Goal: Information Seeking & Learning: Learn about a topic

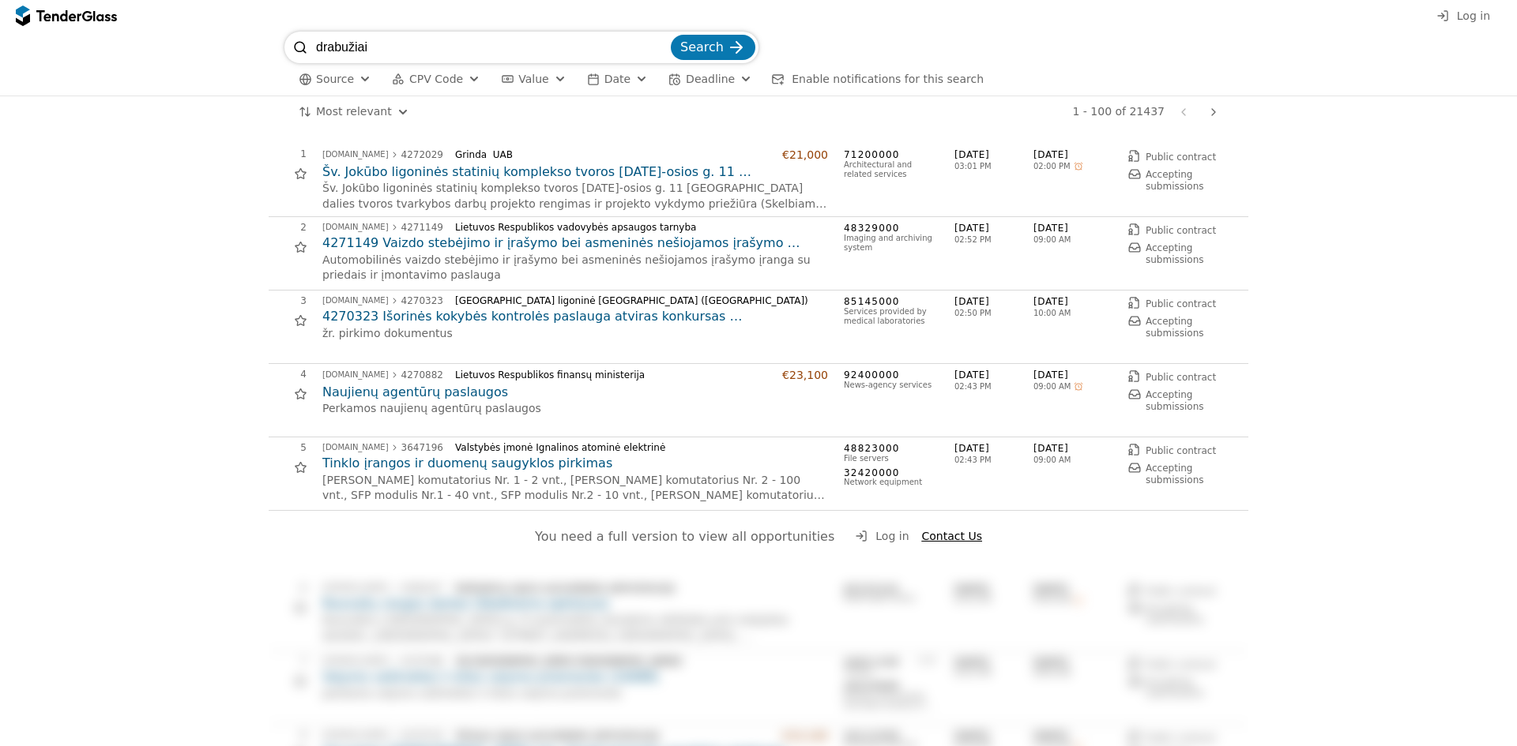
type input "drabužiai"
click at [671, 35] on button "Search" at bounding box center [713, 47] width 85 height 25
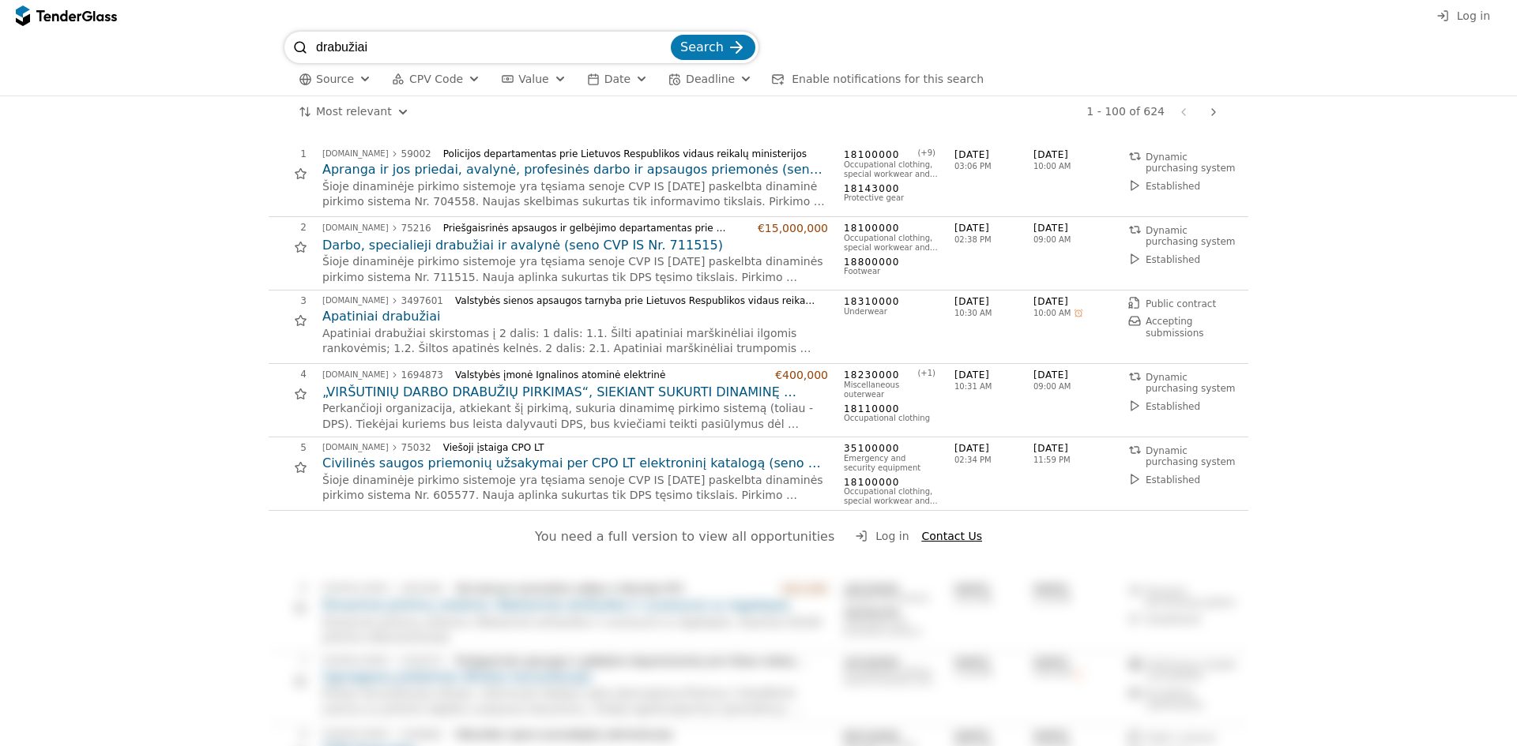
drag, startPoint x: 375, startPoint y: 43, endPoint x: 125, endPoint y: 40, distance: 250.4
click at [125, 40] on div "drabužiai Search Source CPV Code Type Buyer Value Date Deadline Enable notifica…" at bounding box center [758, 64] width 1501 height 64
type input "avalynė"
click at [671, 35] on button "Search" at bounding box center [713, 47] width 85 height 25
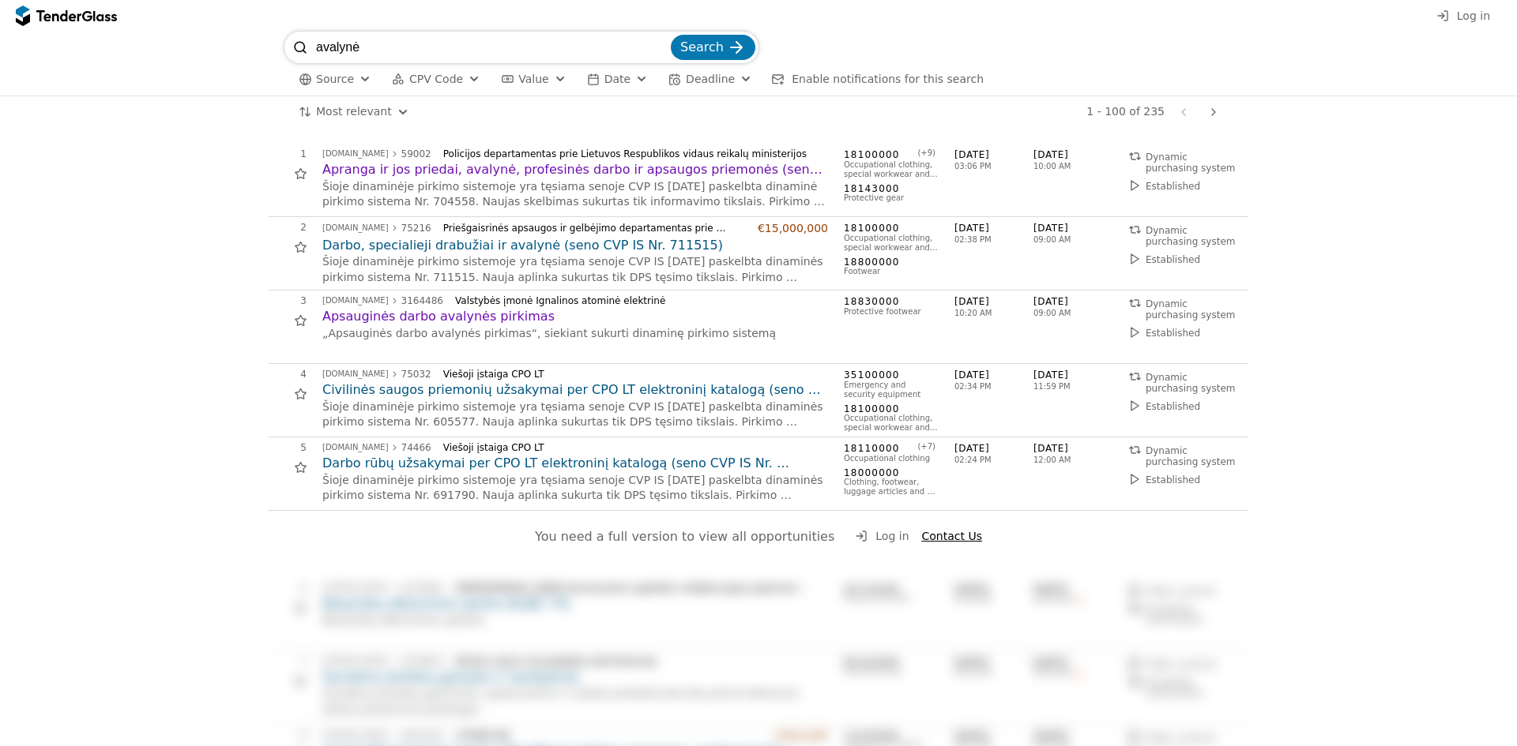
click at [615, 71] on button "Date" at bounding box center [617, 80] width 73 height 20
click at [352, 76] on button "Source" at bounding box center [334, 80] width 85 height 20
click at [348, 109] on div at bounding box center [347, 111] width 13 height 13
click at [946, 159] on div "1 [DOMAIN_NAME] 59002 Policijos departamentas prie Lietuvos Respublikos vidaus …" at bounding box center [754, 180] width 970 height 63
click at [762, 77] on button "Deadline" at bounding box center [764, 80] width 96 height 20
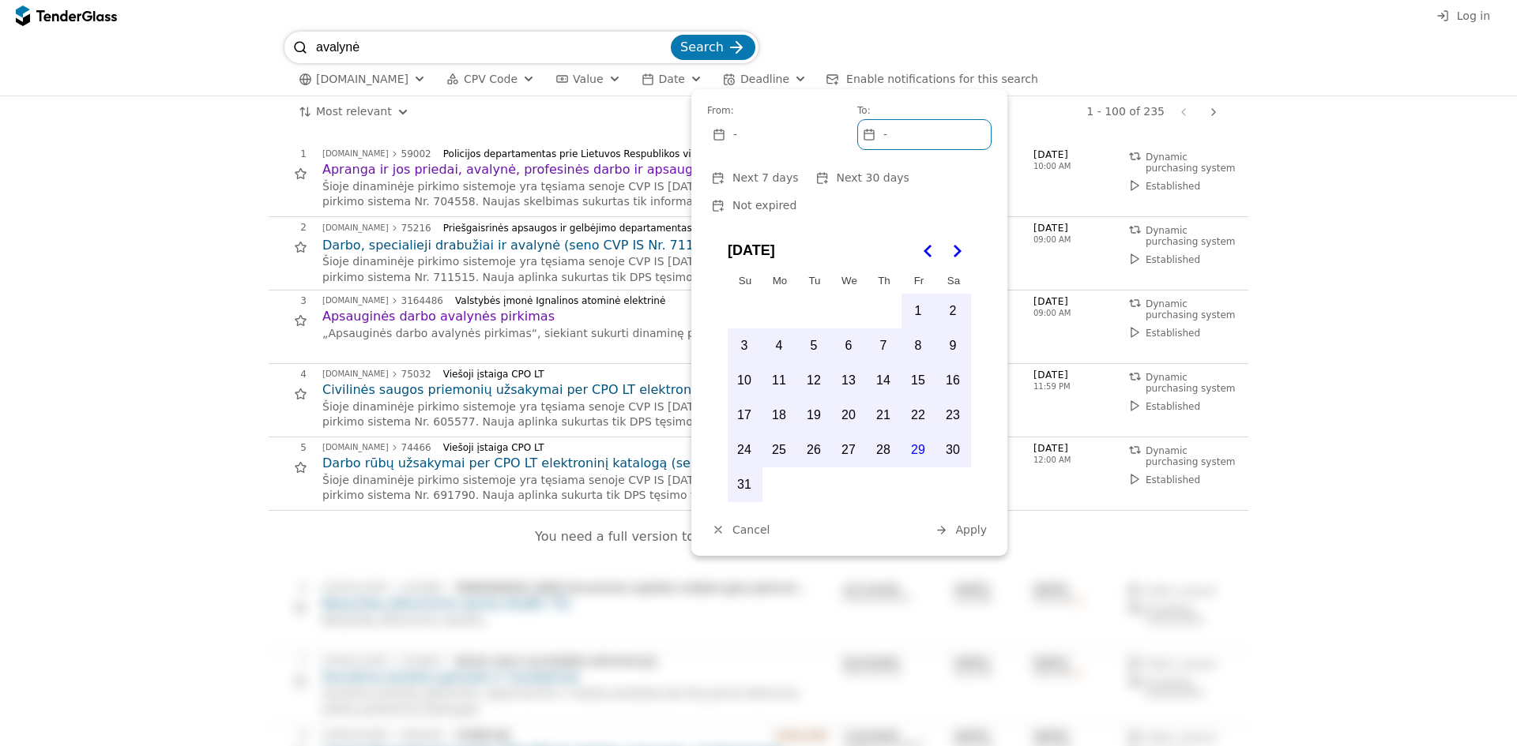
click at [965, 242] on icon "Go to the Next Month" at bounding box center [956, 251] width 19 height 19
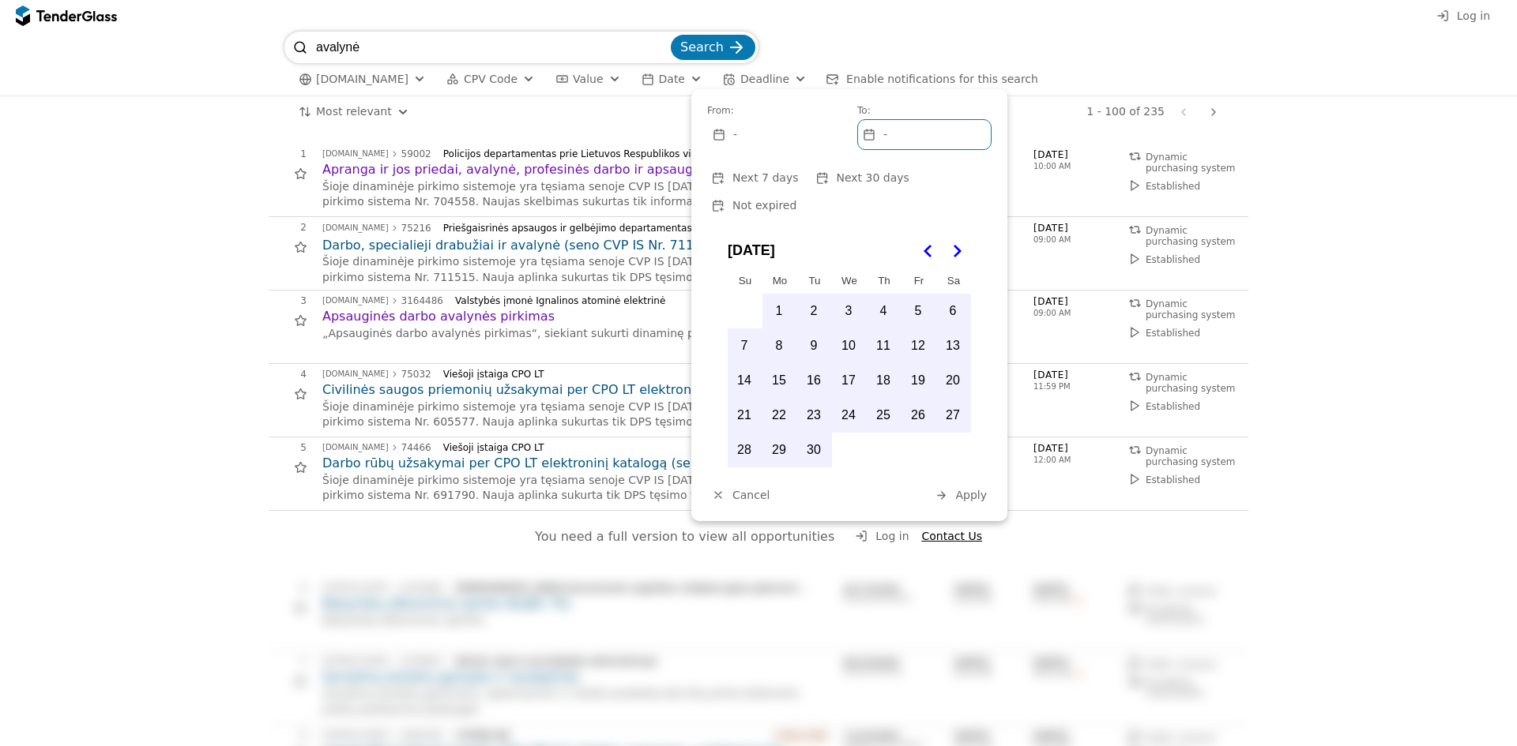
click at [810, 434] on button "30" at bounding box center [813, 450] width 33 height 33
click at [980, 489] on span "Apply" at bounding box center [971, 495] width 32 height 13
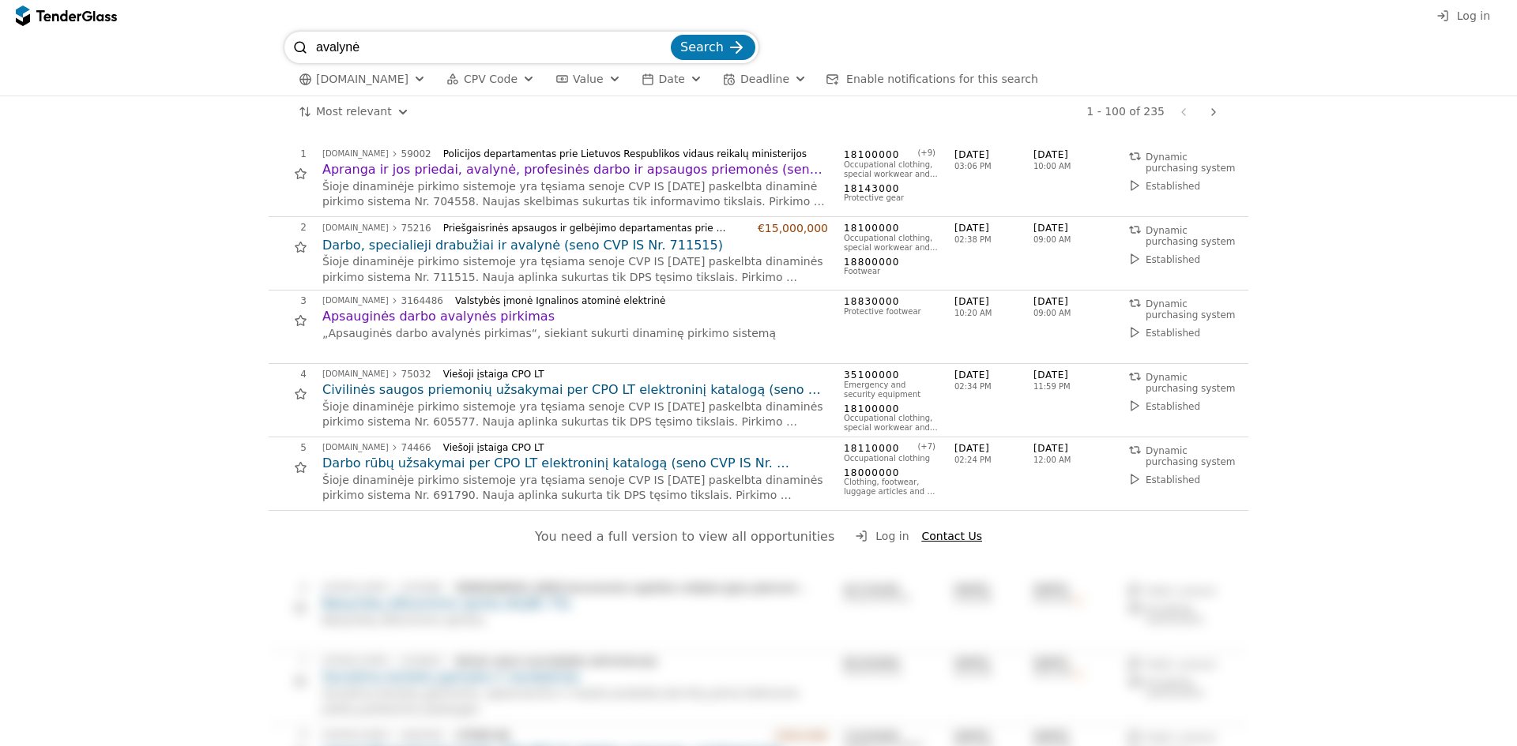
click at [52, 21] on div at bounding box center [58, 15] width 44 height 10
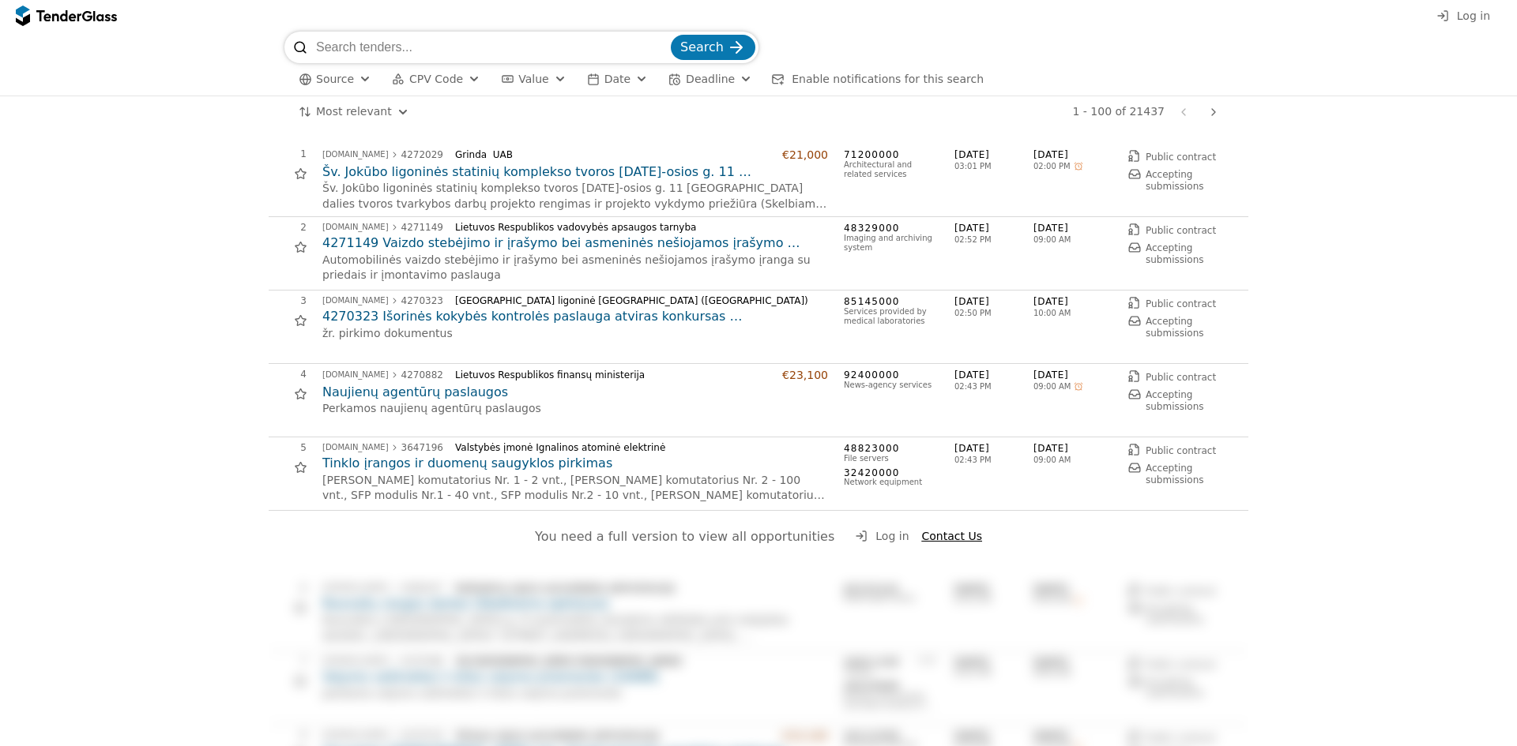
click at [54, 21] on div at bounding box center [58, 15] width 44 height 10
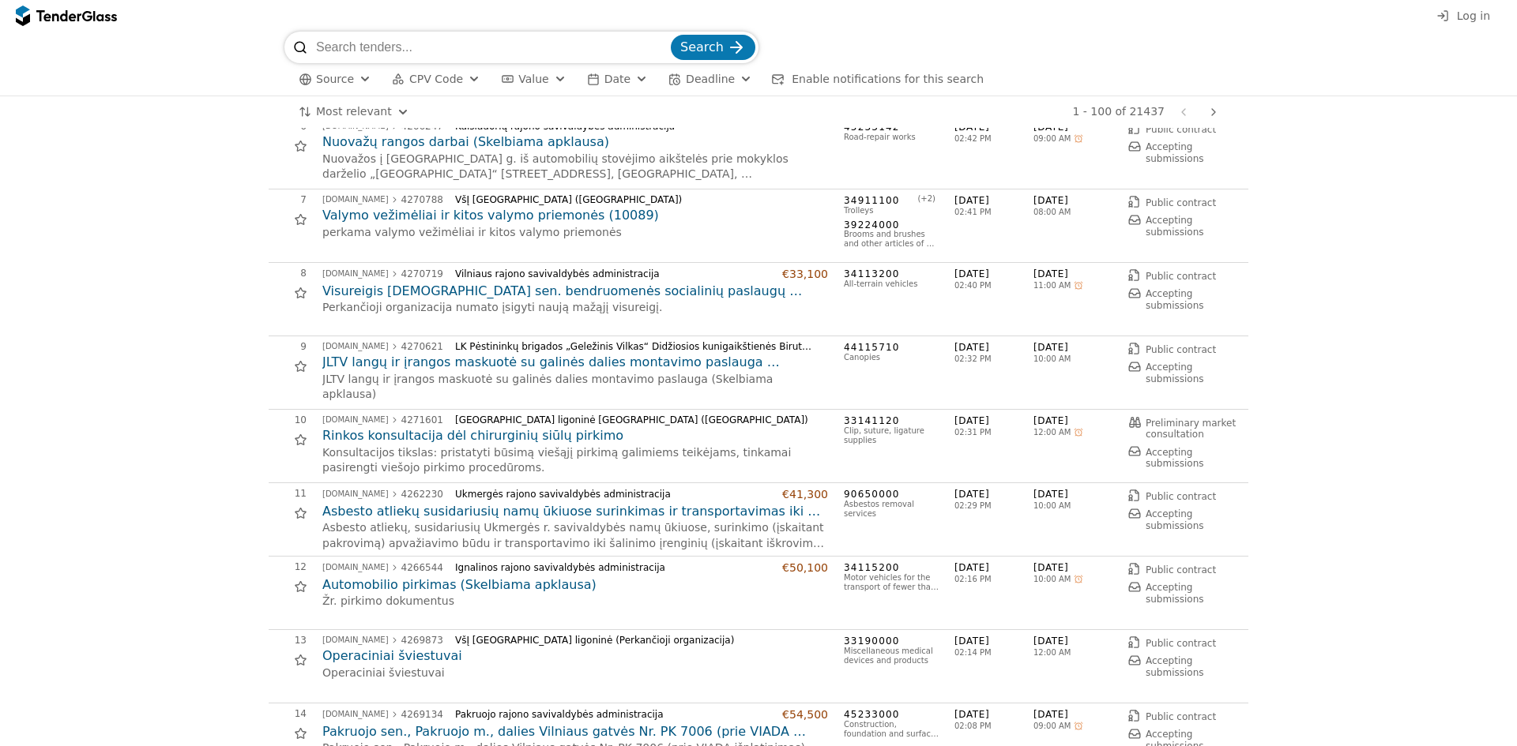
scroll to position [948, 0]
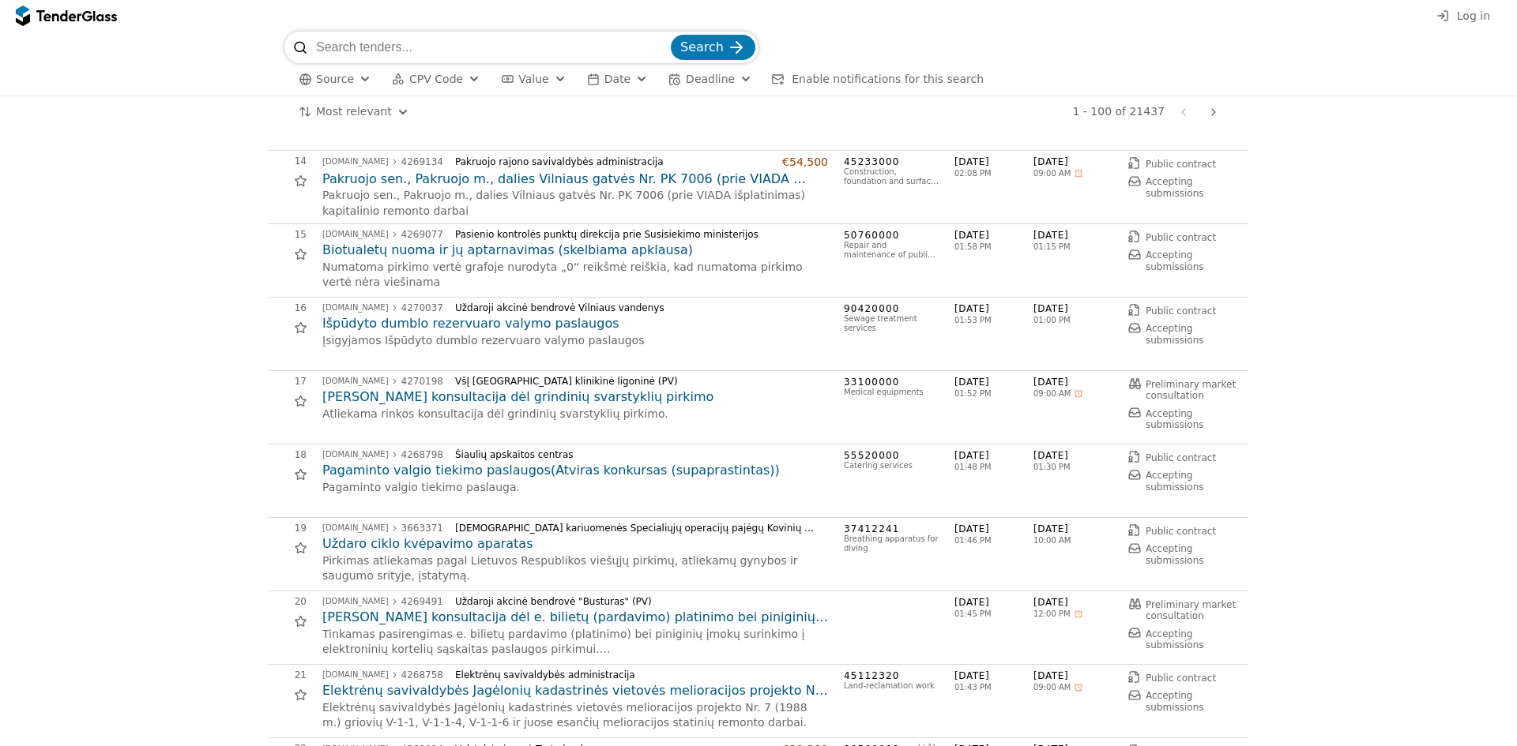
click at [463, 37] on input "search" at bounding box center [492, 48] width 352 height 32
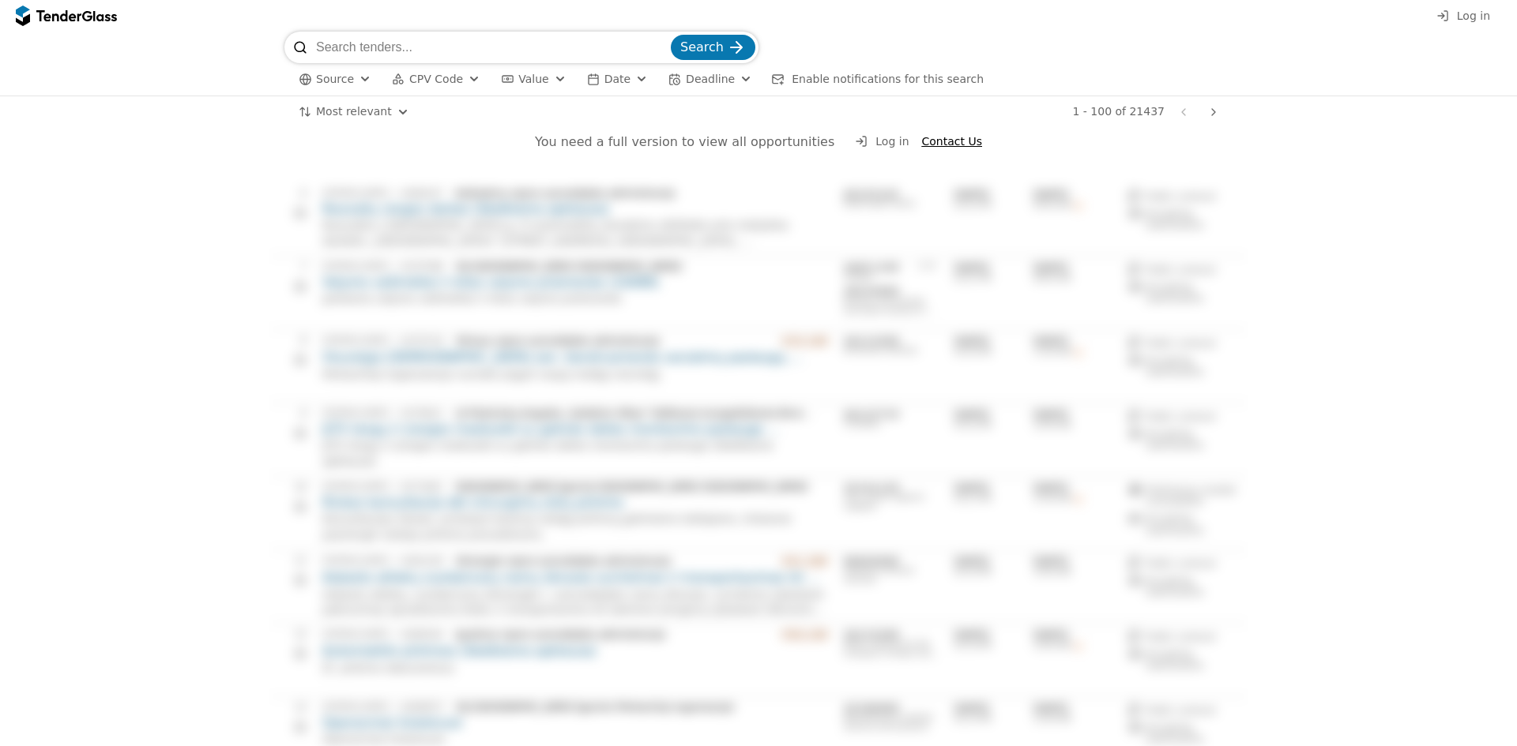
scroll to position [0, 0]
